Goal: Navigation & Orientation: Find specific page/section

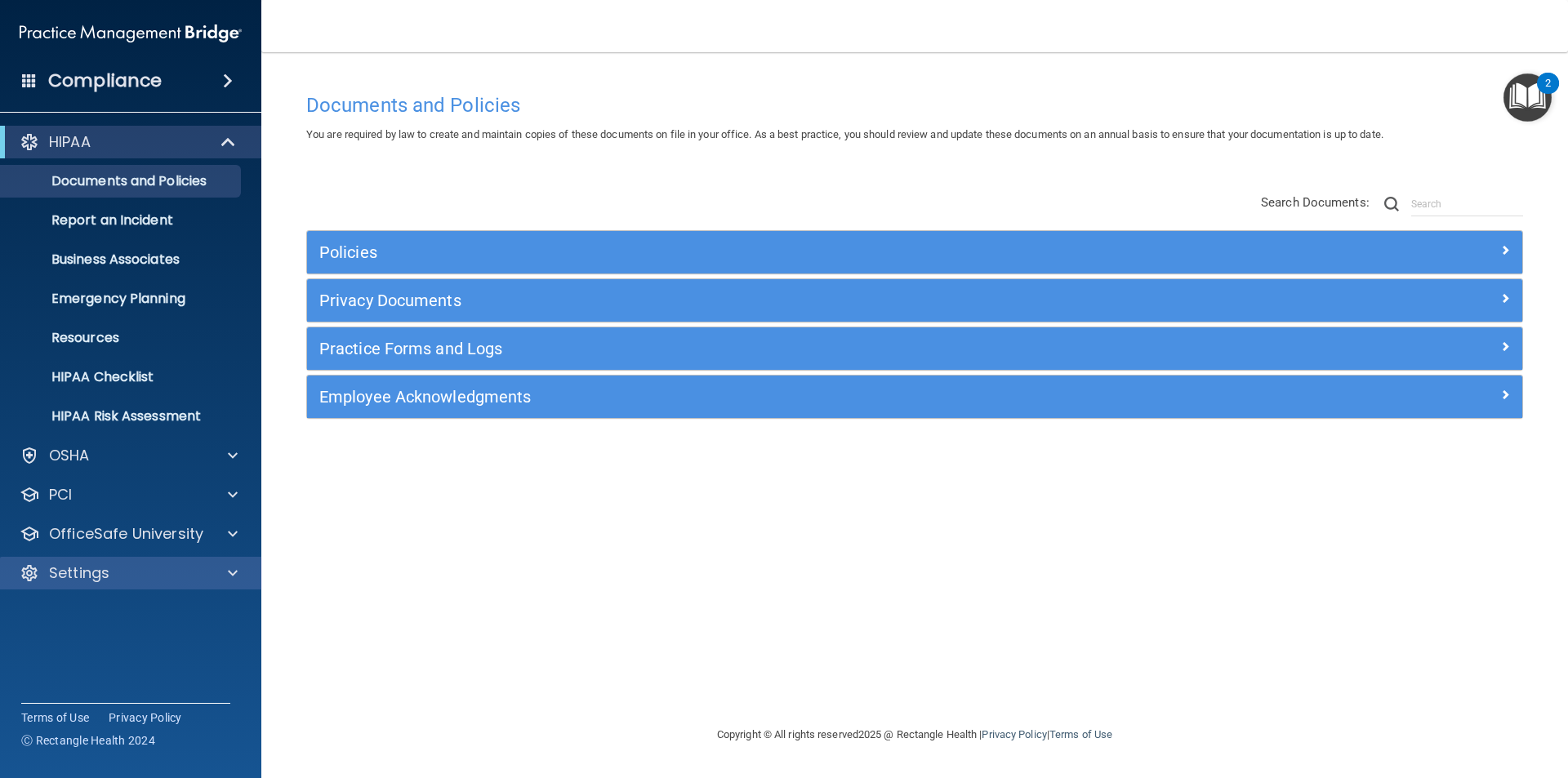
click at [131, 557] on div "HIPAA Documents and Policies Report an Incident Business Associates Emergency P…" at bounding box center [131, 361] width 262 height 484
click at [131, 560] on div "Settings" at bounding box center [131, 573] width 262 height 33
click at [166, 566] on div "Settings" at bounding box center [109, 573] width 202 height 19
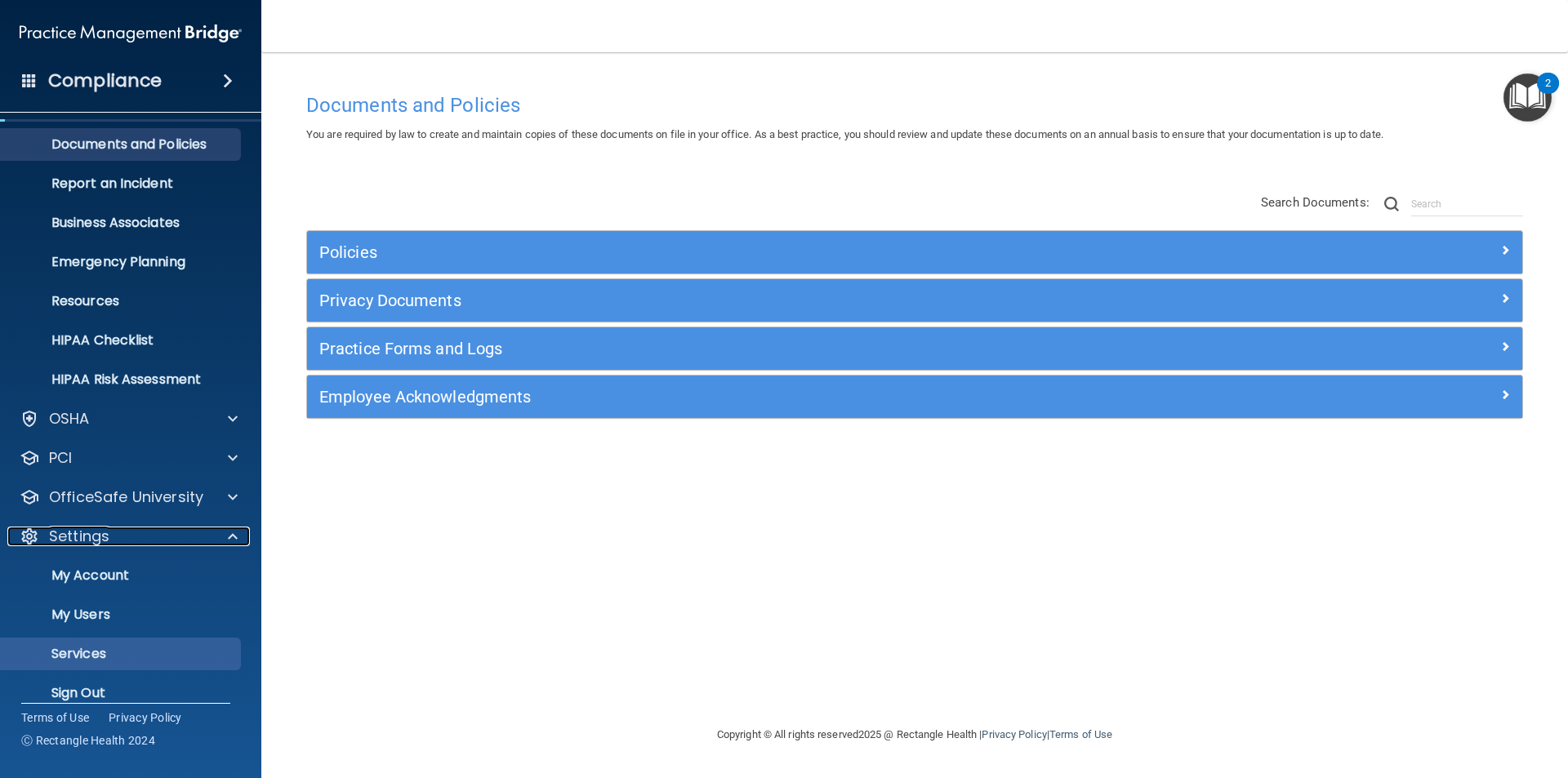
scroll to position [56, 0]
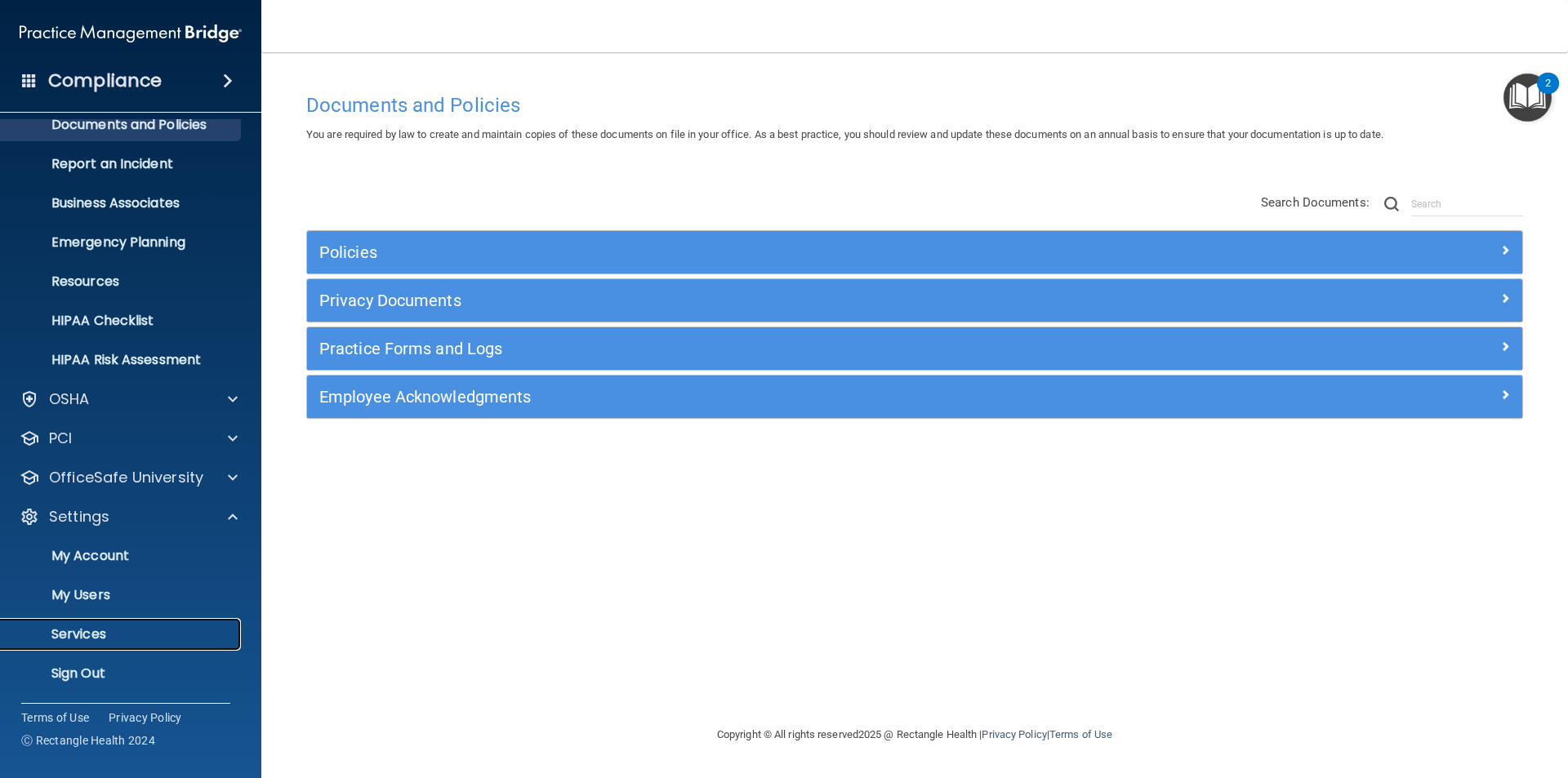
click at [105, 637] on p "Services" at bounding box center [122, 635] width 223 height 17
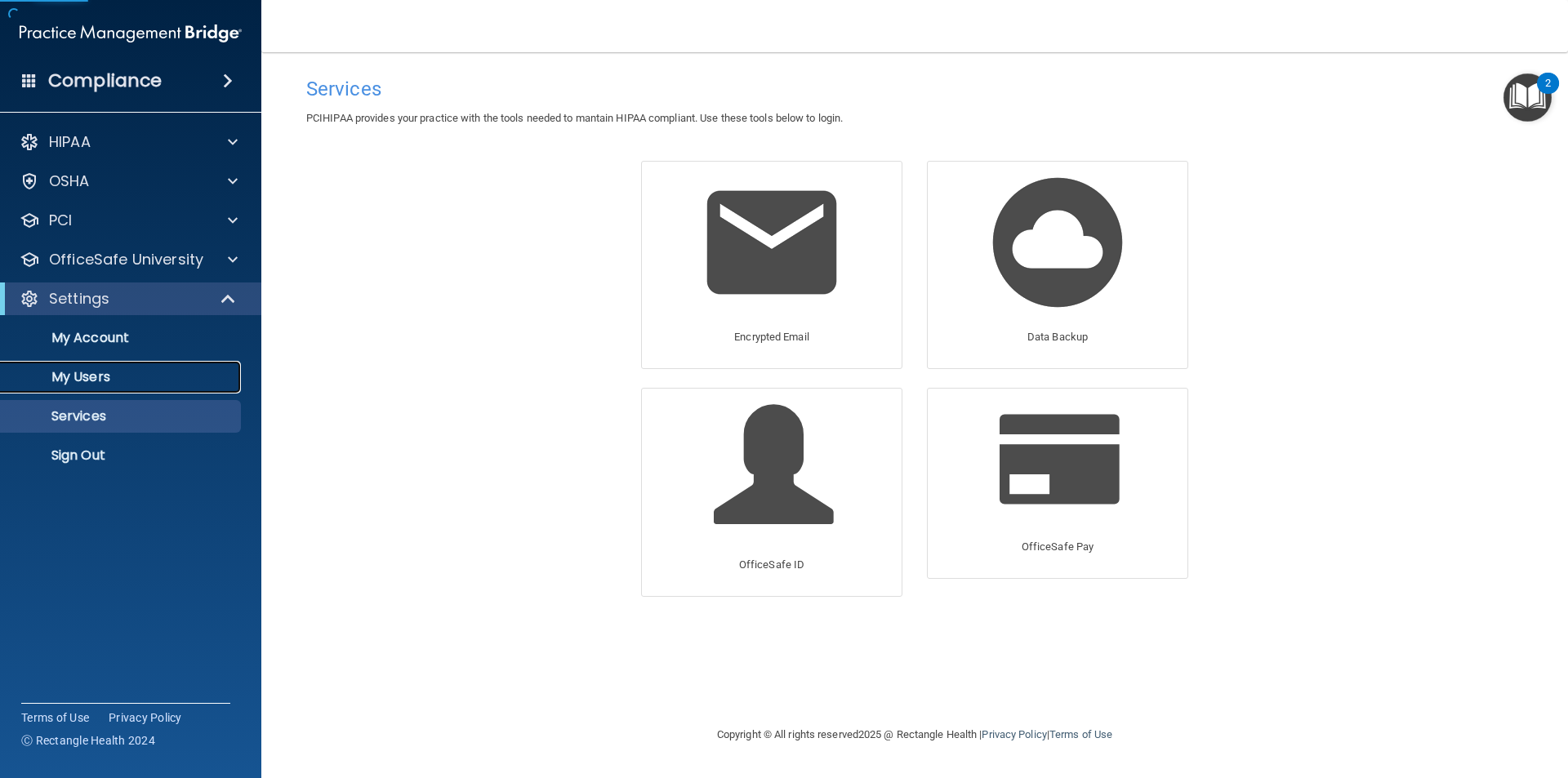
click at [93, 376] on p "My Users" at bounding box center [122, 377] width 223 height 17
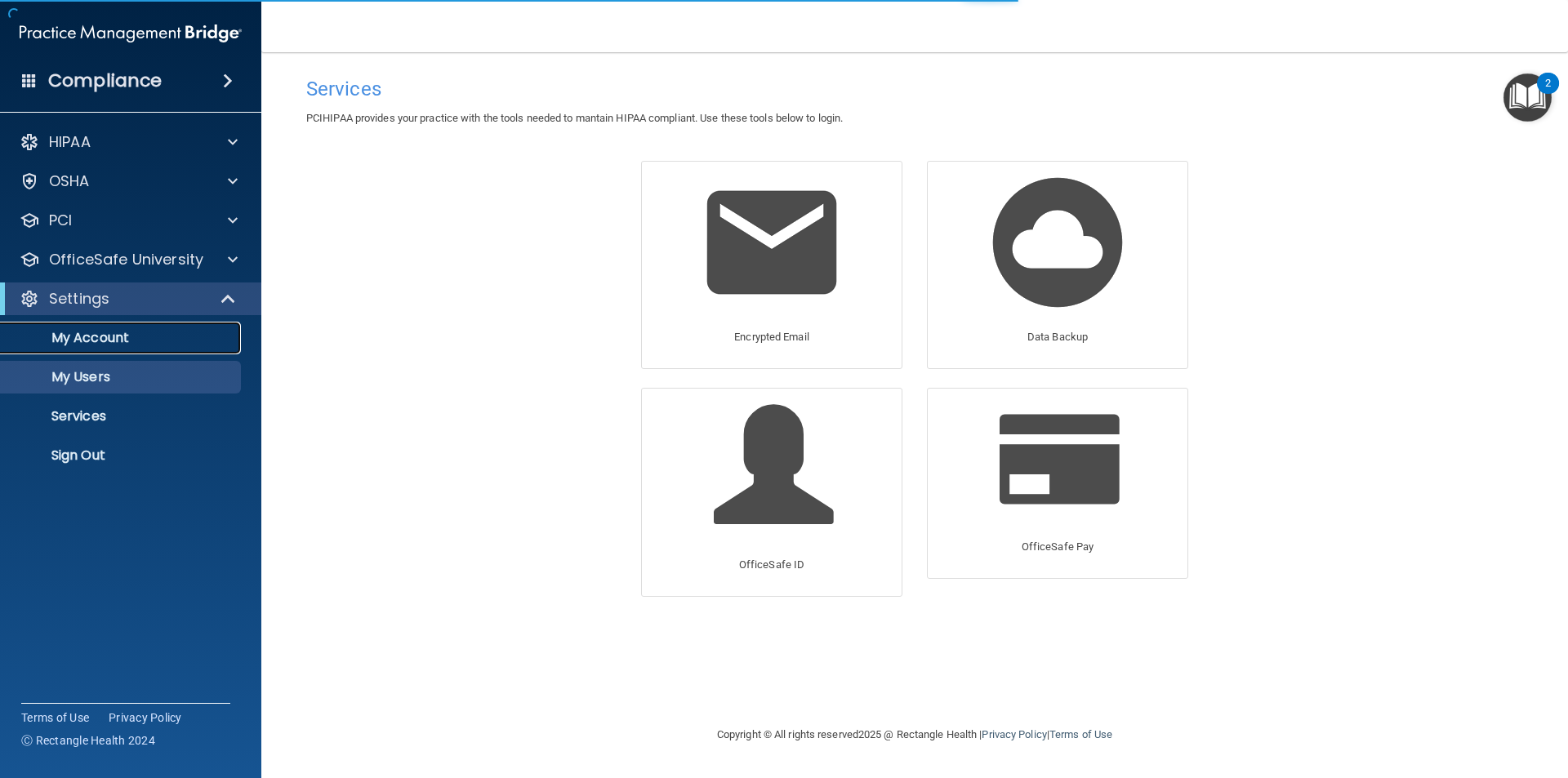
select select "20"
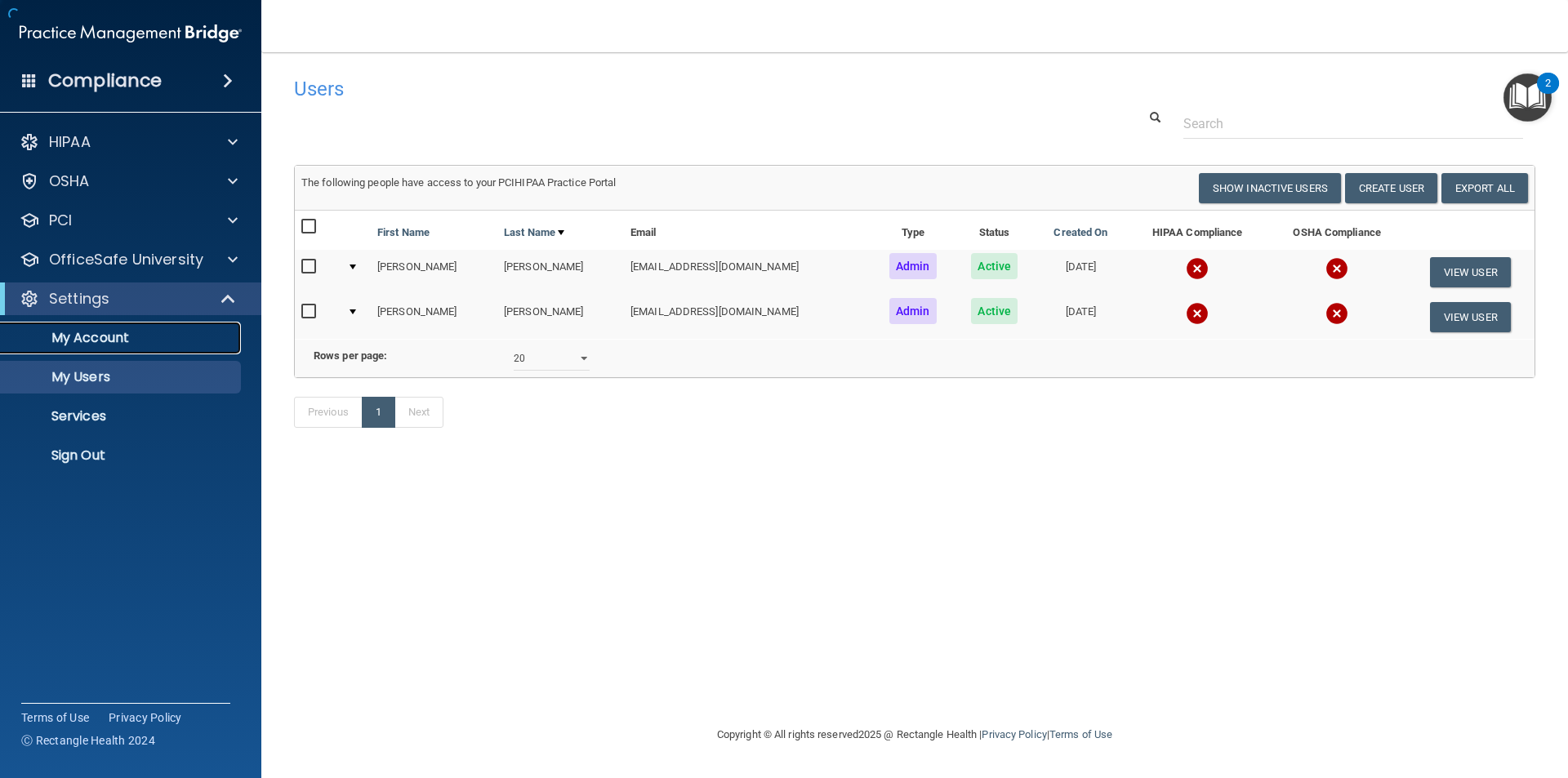
click at [103, 335] on p "My Account" at bounding box center [122, 338] width 223 height 17
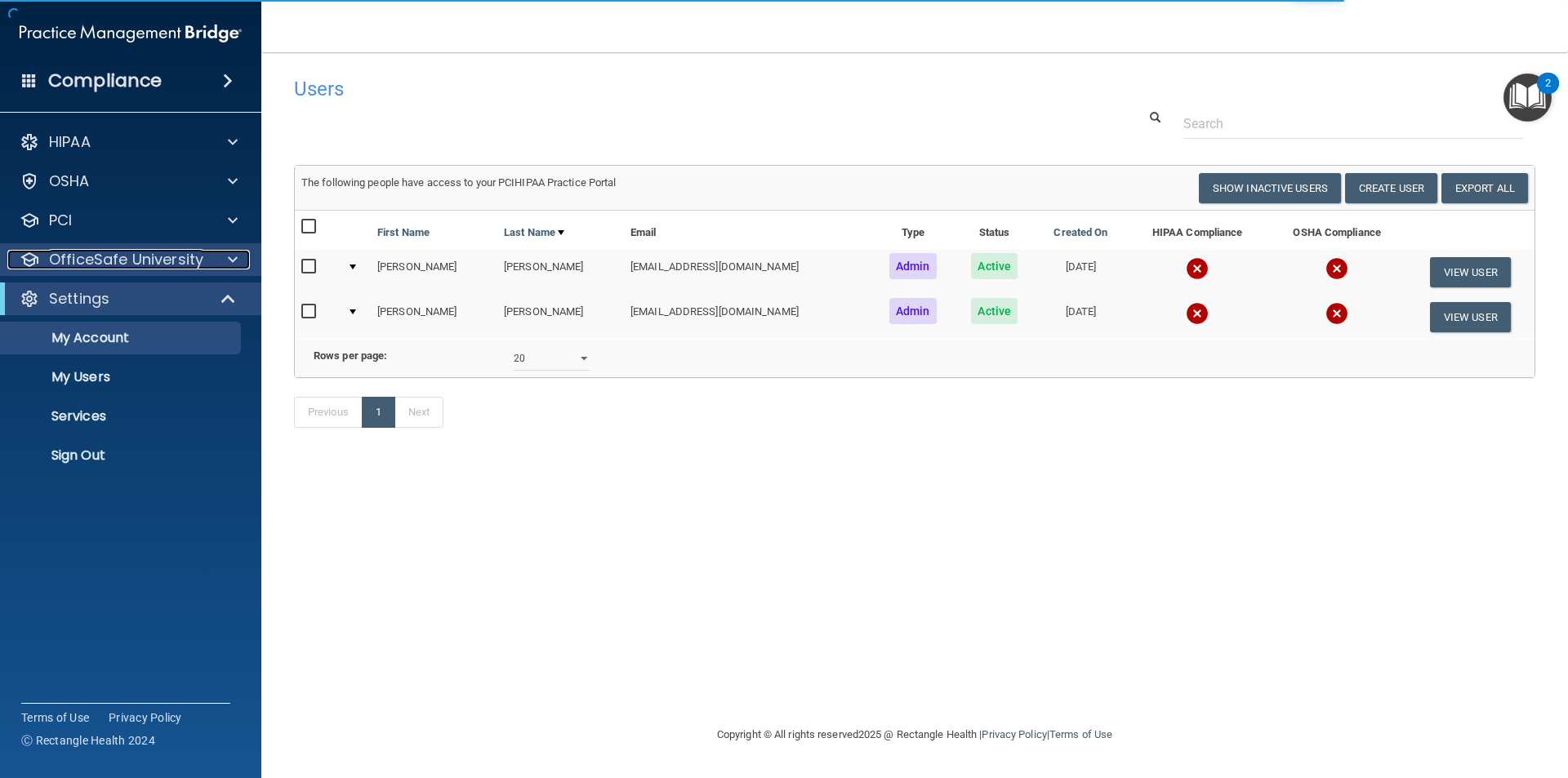
click at [120, 257] on p "OfficeSafe University" at bounding box center [126, 259] width 154 height 19
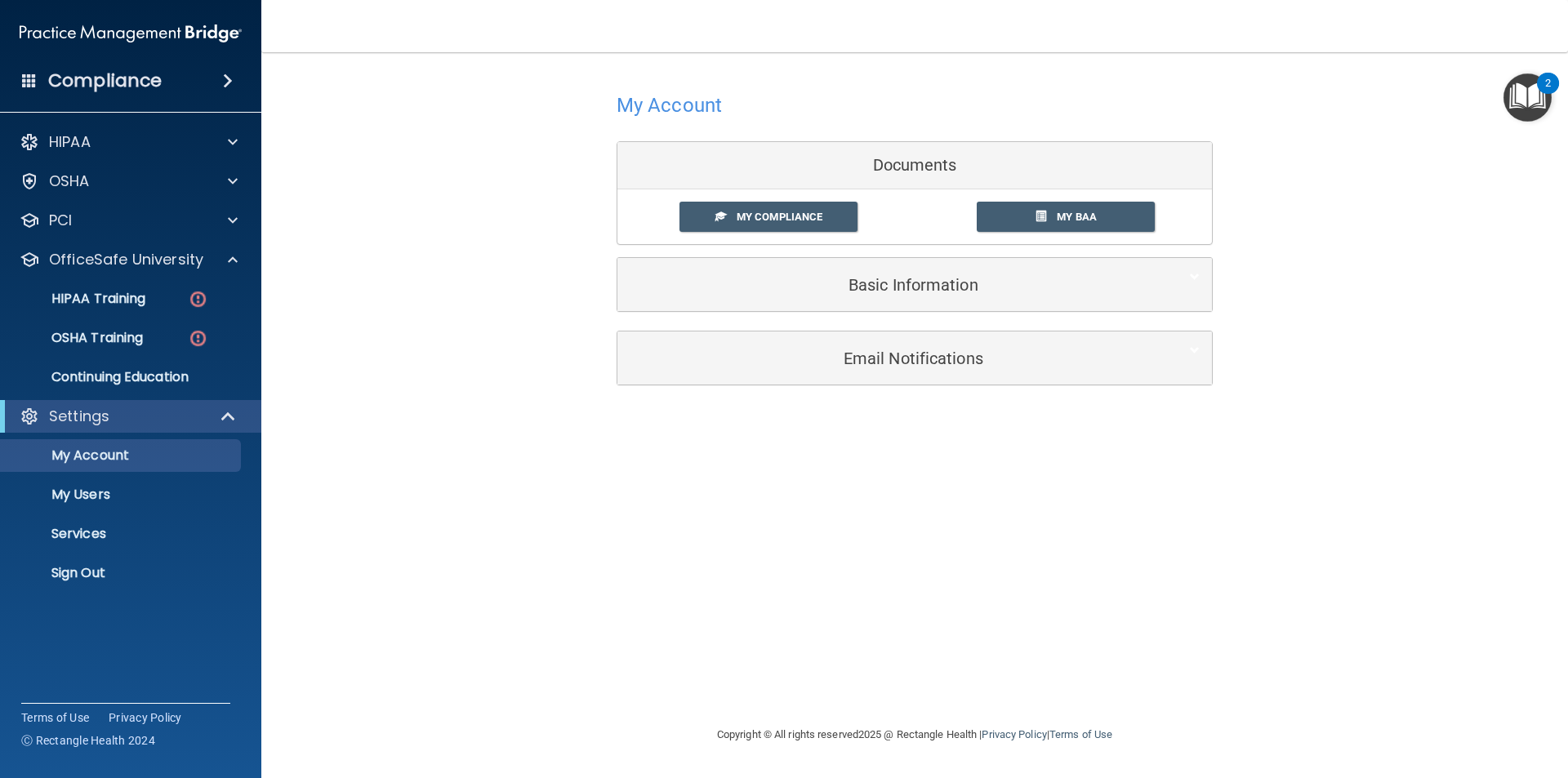
click at [107, 197] on div "HIPAA Documents and Policies Report an Incident Business Associates Emergency P…" at bounding box center [131, 361] width 262 height 484
click at [105, 182] on div "OSHA" at bounding box center [109, 181] width 202 height 19
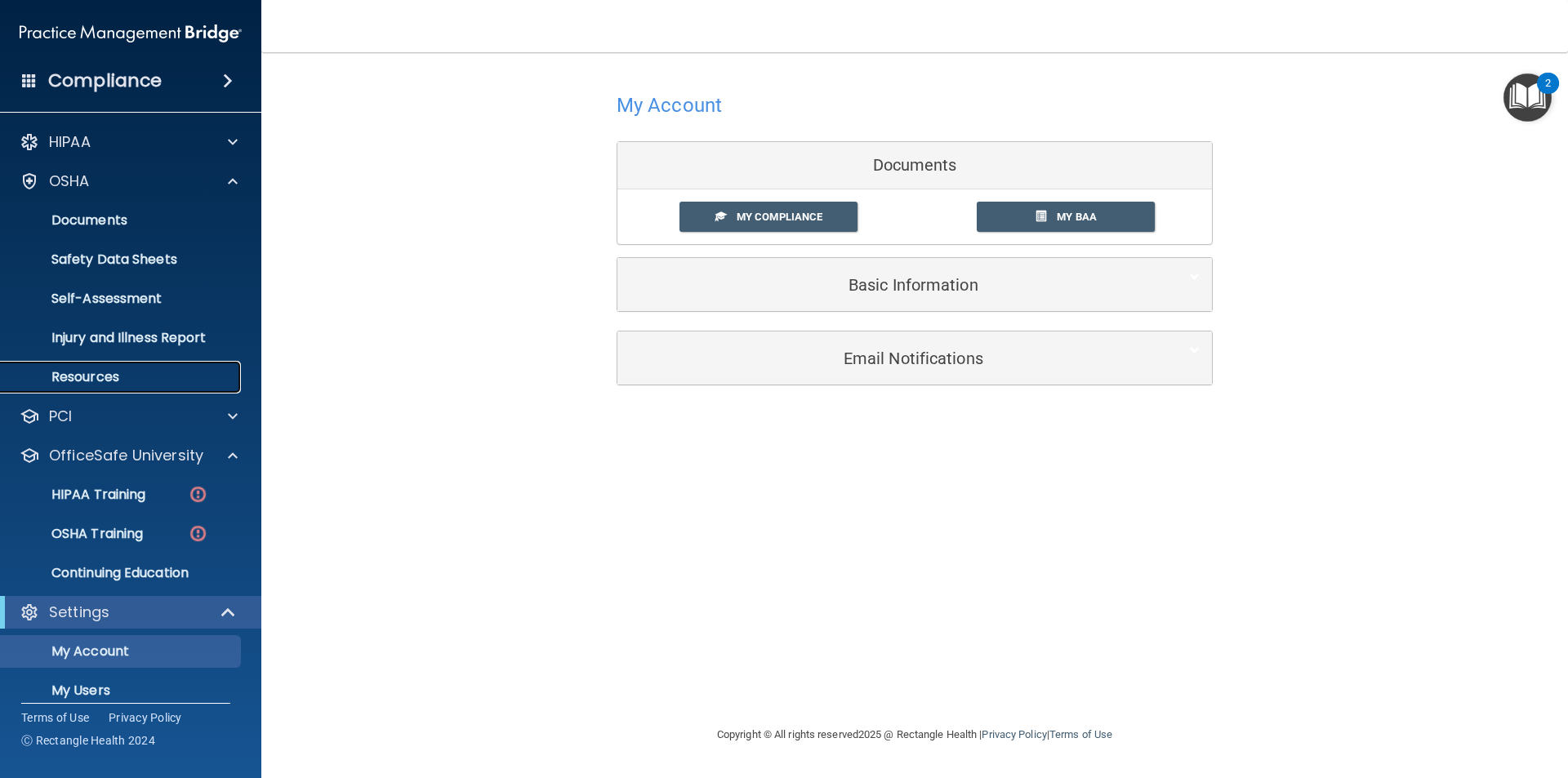
click at [115, 378] on p "Resources" at bounding box center [122, 377] width 223 height 17
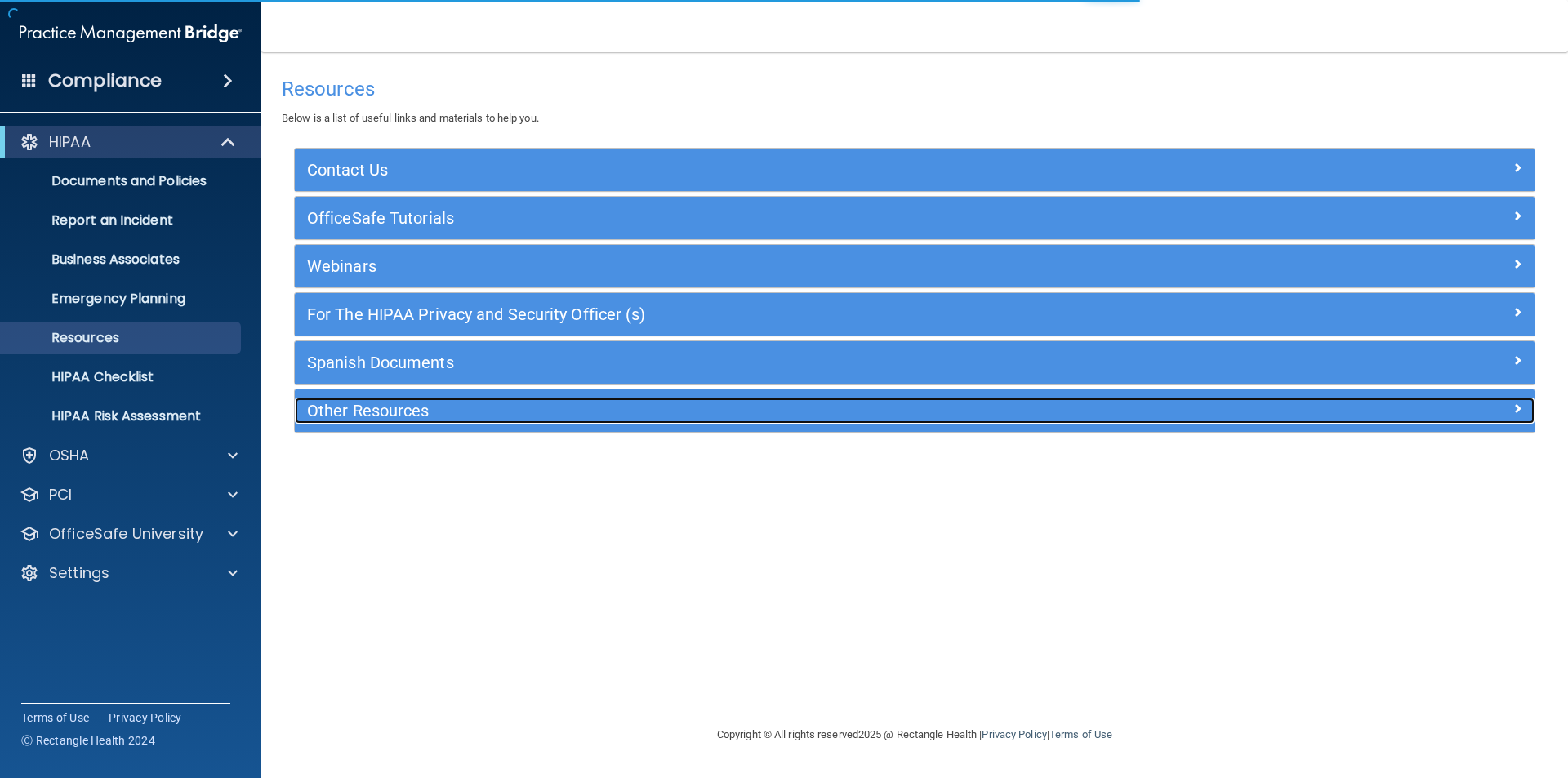
click at [448, 416] on h5 "Other Resources" at bounding box center [760, 410] width 906 height 18
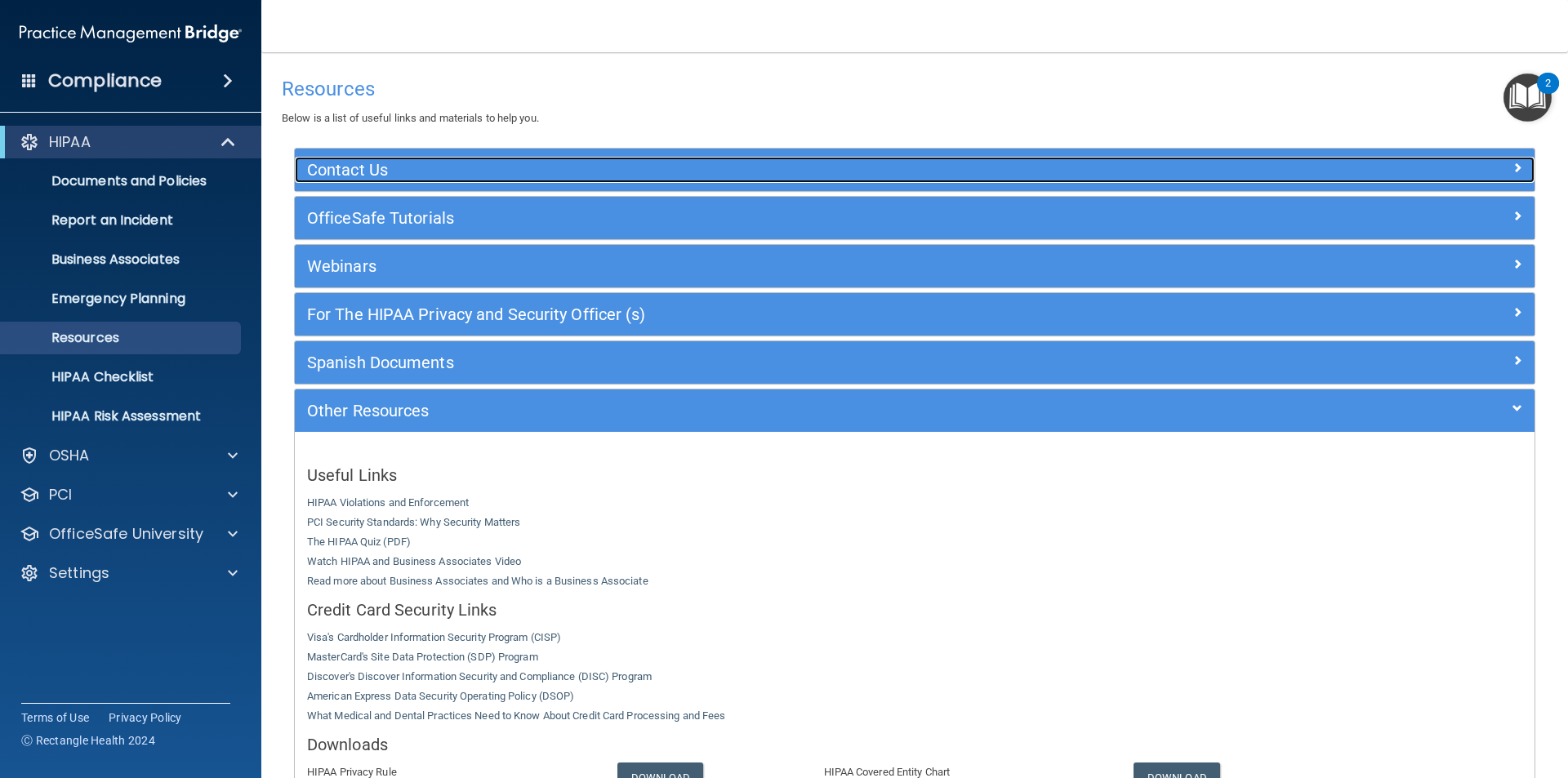
click at [385, 171] on h5 "Contact Us" at bounding box center [760, 169] width 906 height 18
